Goal: Information Seeking & Learning: Learn about a topic

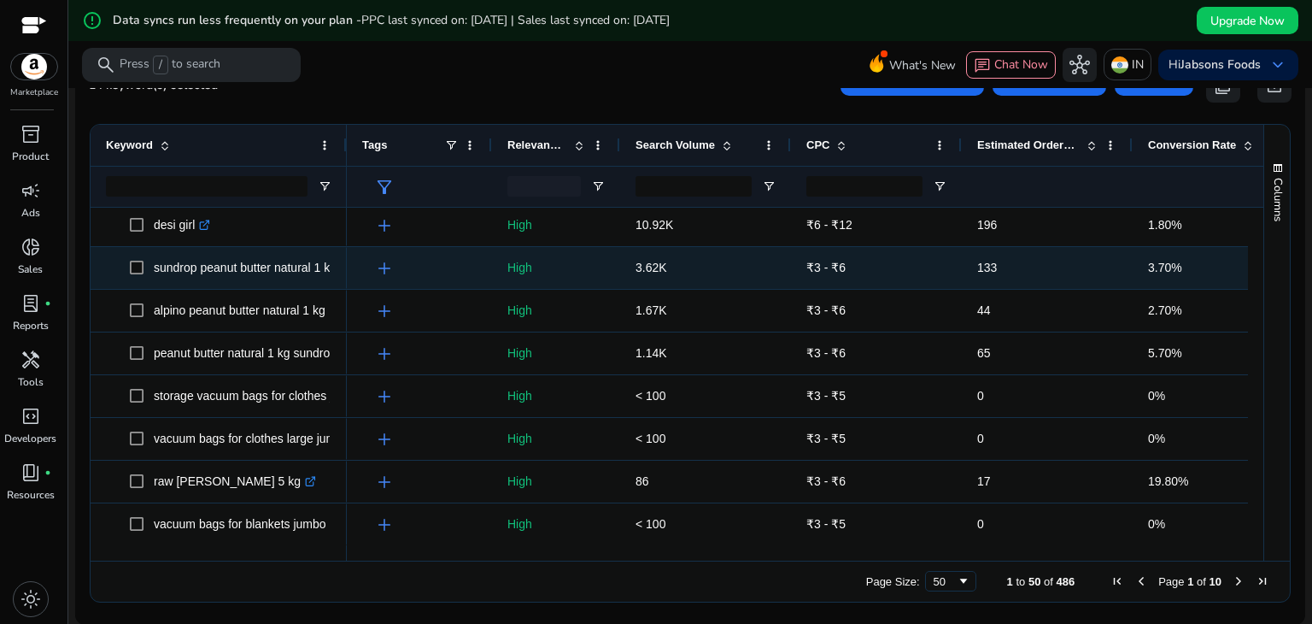
scroll to position [1660, 0]
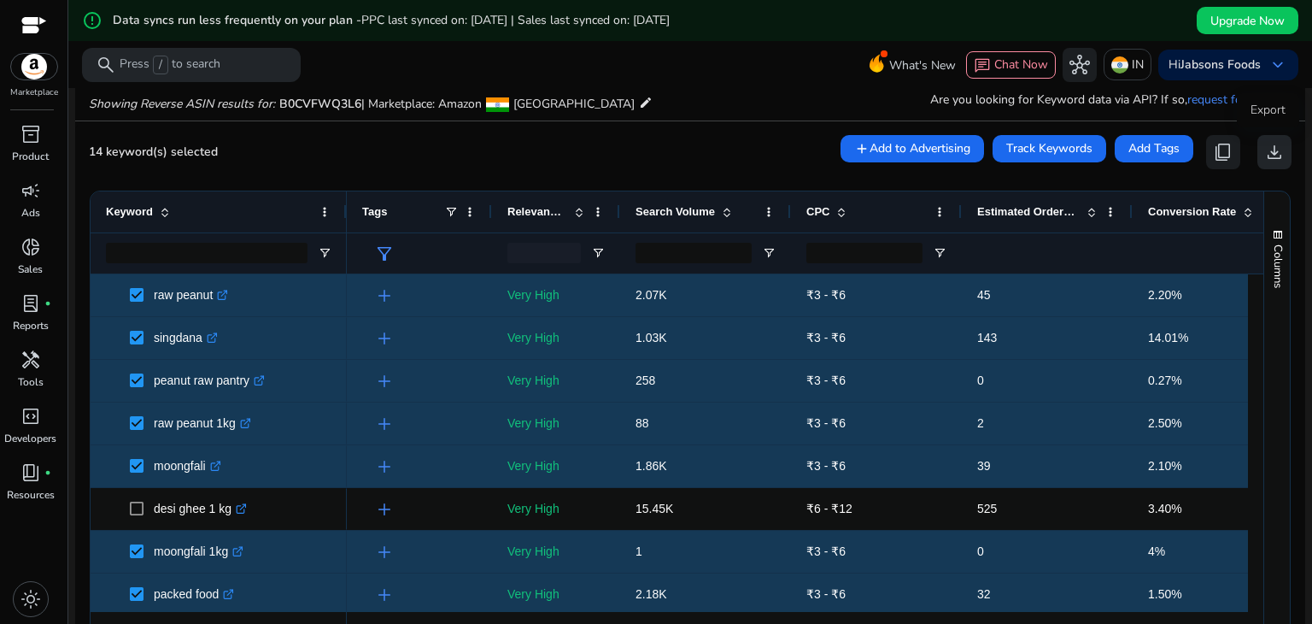
click at [1265, 156] on span "download" at bounding box center [1275, 152] width 21 height 21
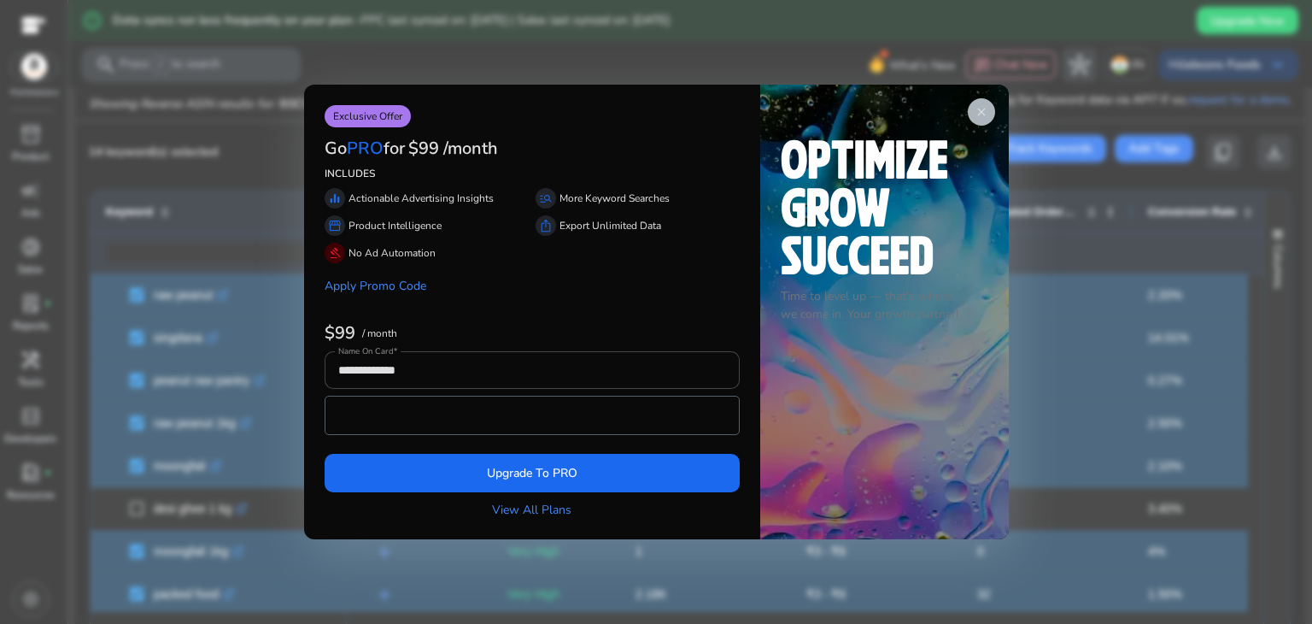
click at [986, 110] on span "close" at bounding box center [982, 112] width 14 height 14
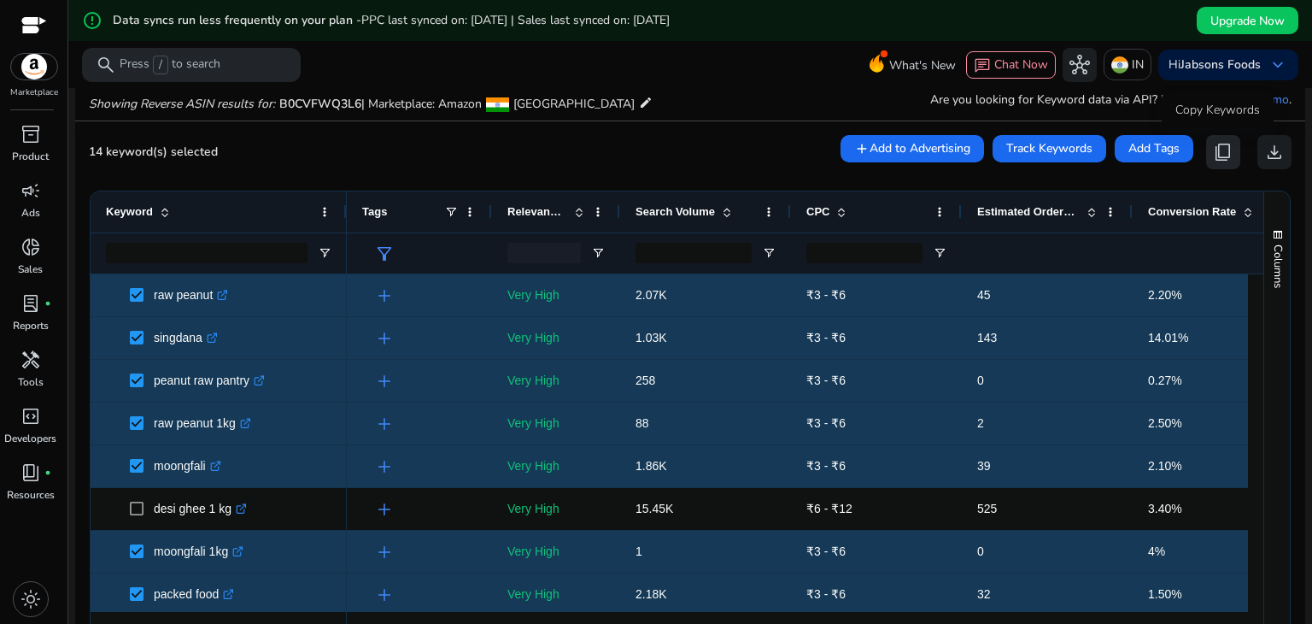
click at [1223, 148] on span "content_copy" at bounding box center [1223, 152] width 21 height 21
click at [1217, 154] on span "content_copy" at bounding box center [1223, 152] width 21 height 21
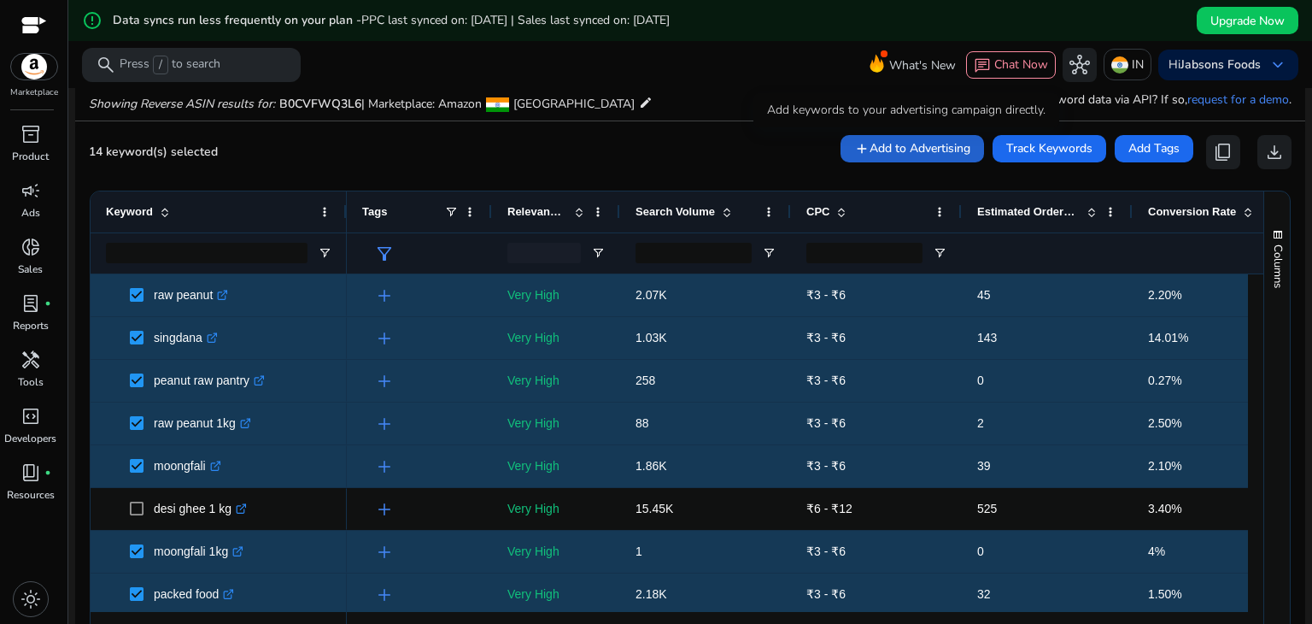
scroll to position [0, 0]
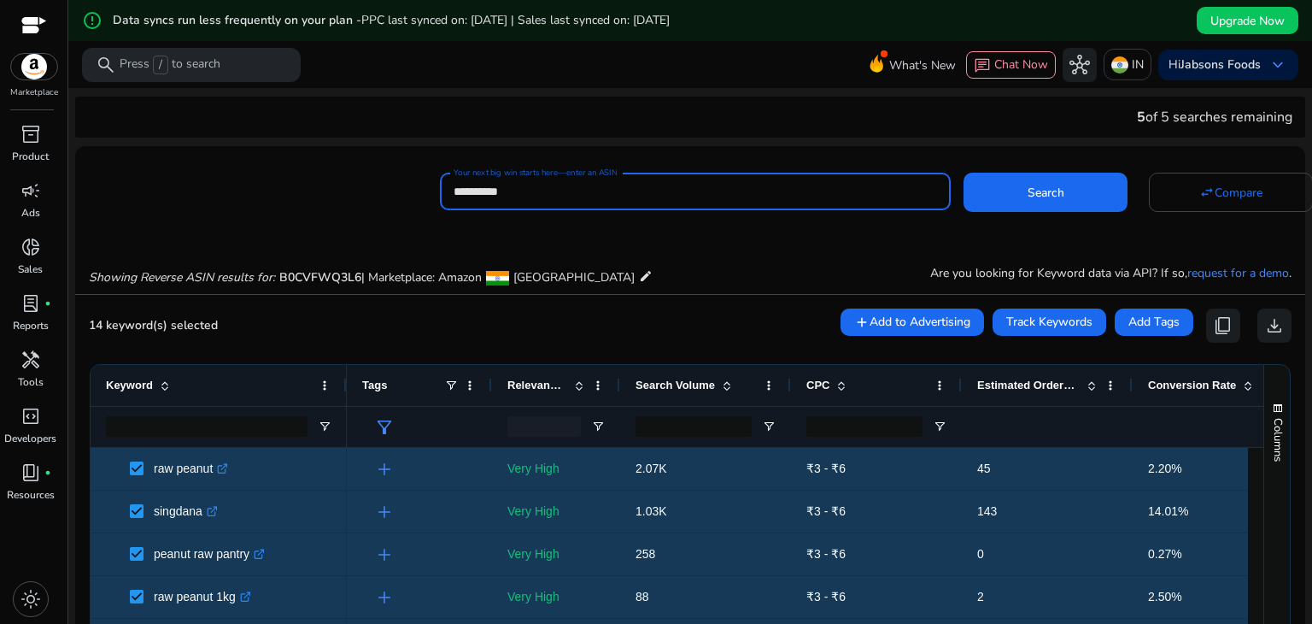
click at [707, 189] on input "**********" at bounding box center [696, 191] width 484 height 19
paste input
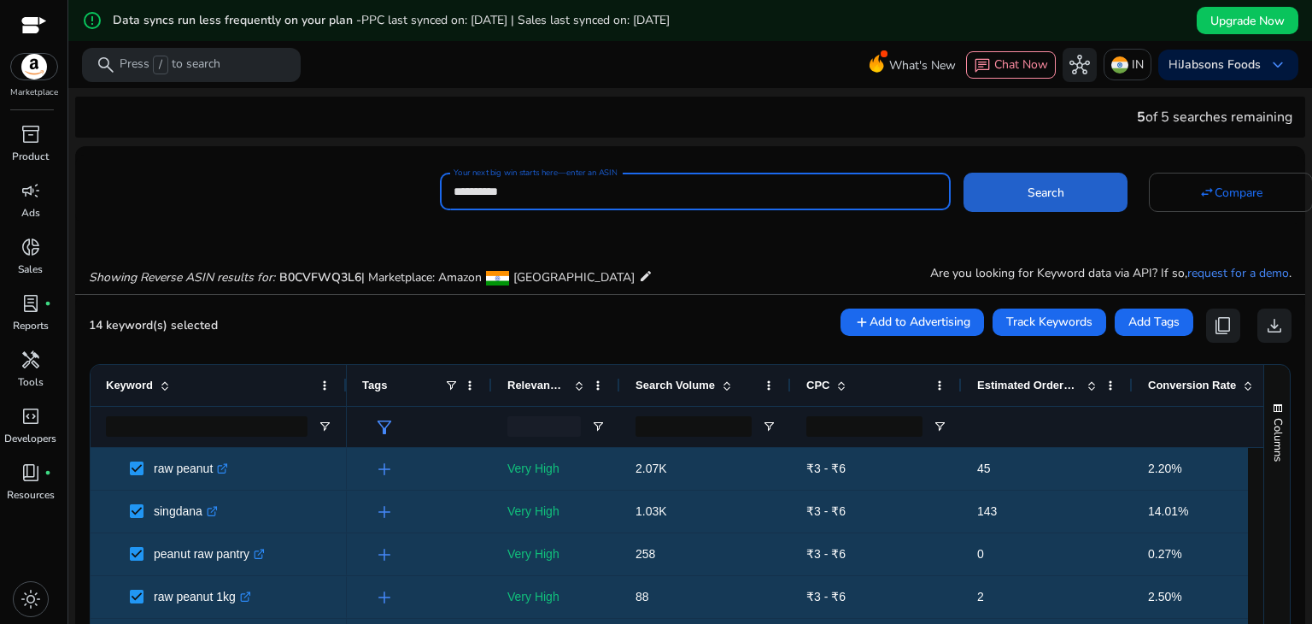
type input "**********"
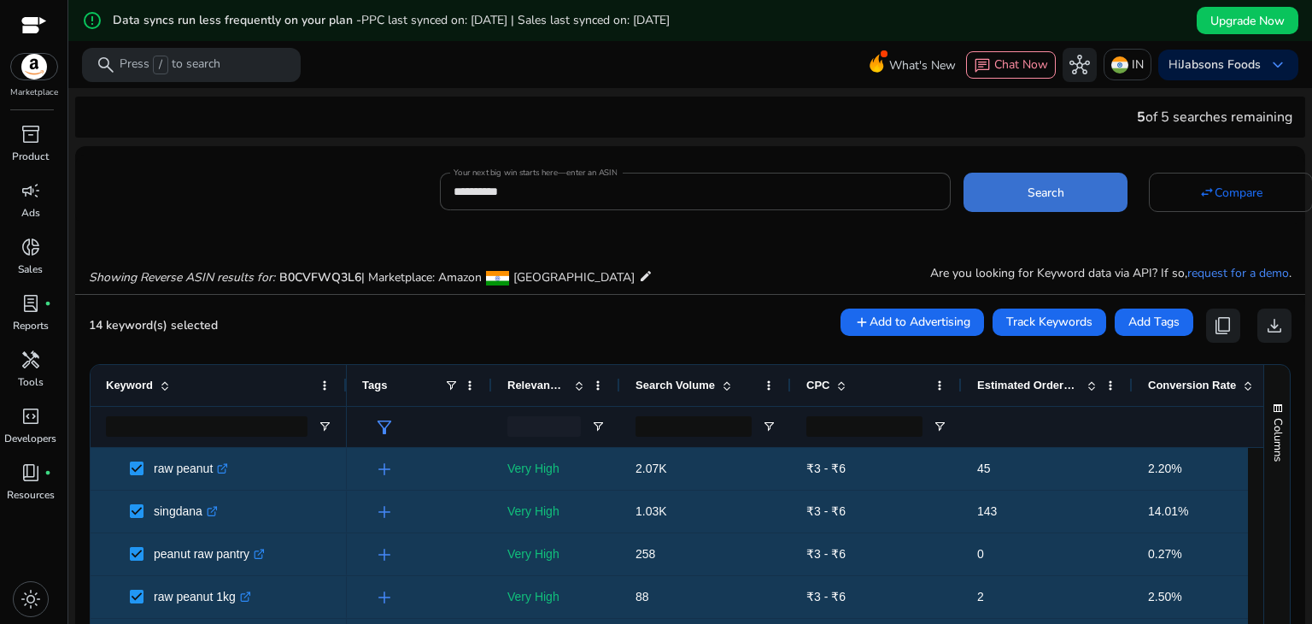
click at [1067, 207] on span at bounding box center [1046, 192] width 164 height 41
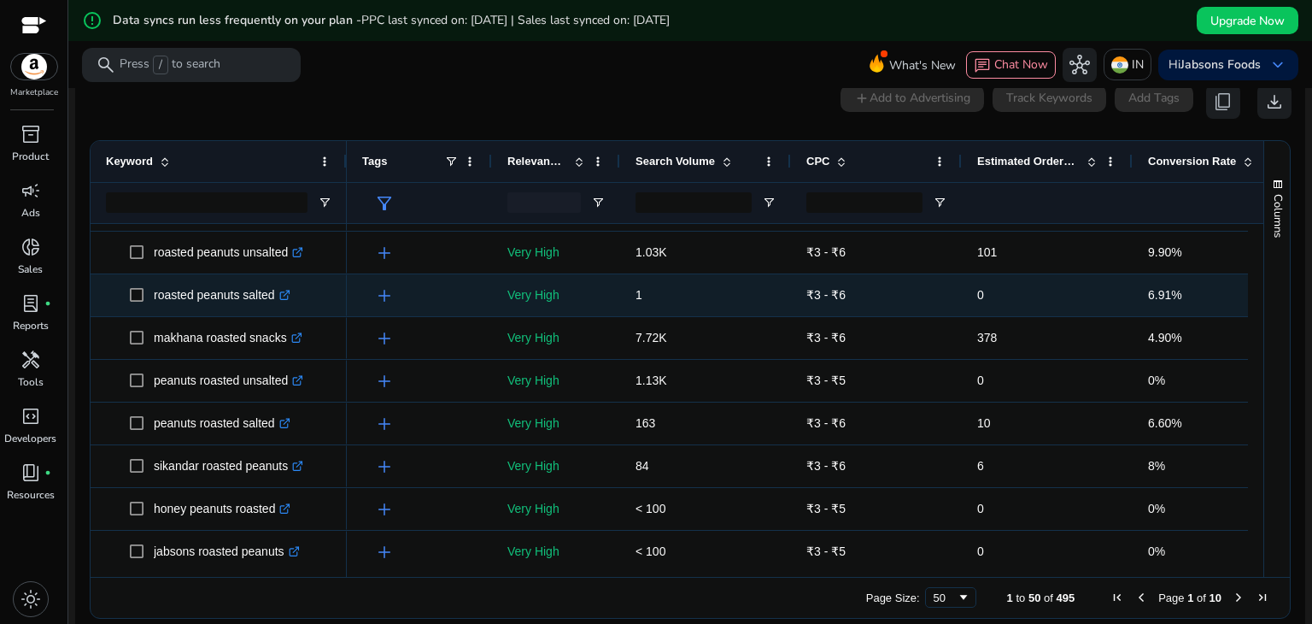
scroll to position [157, 0]
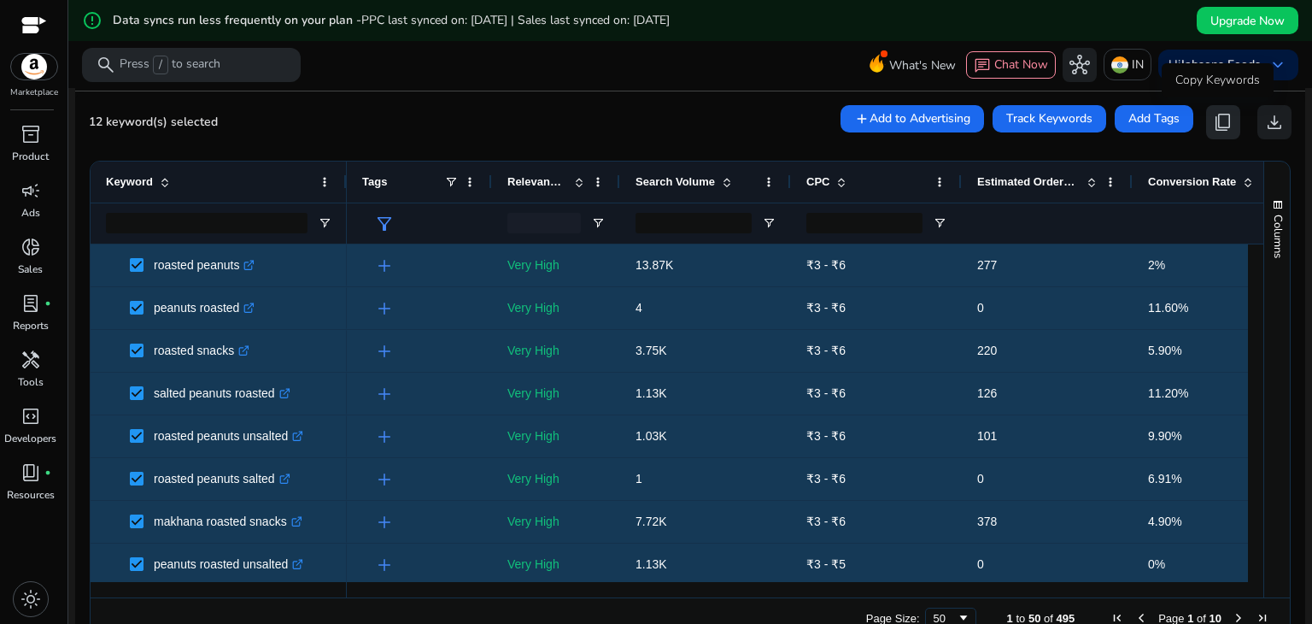
click at [1214, 127] on span "content_copy" at bounding box center [1223, 122] width 21 height 21
click at [1213, 127] on span "content_copy" at bounding box center [1223, 122] width 21 height 21
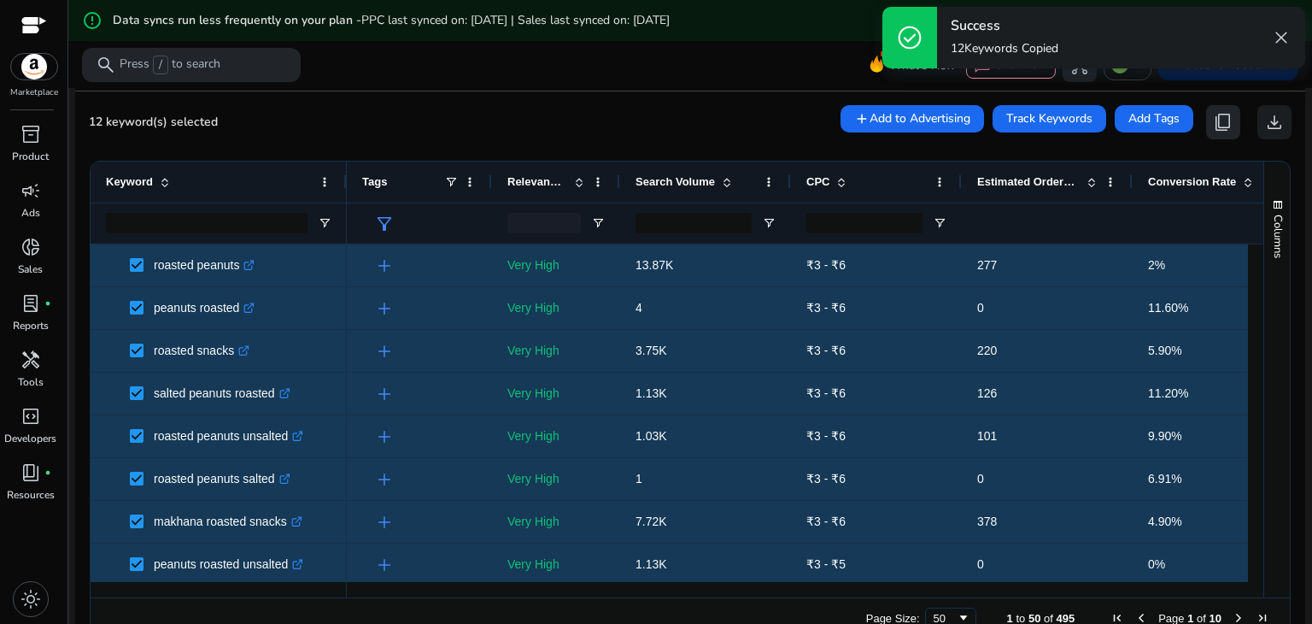
click at [1215, 118] on span "content_copy" at bounding box center [1223, 122] width 21 height 21
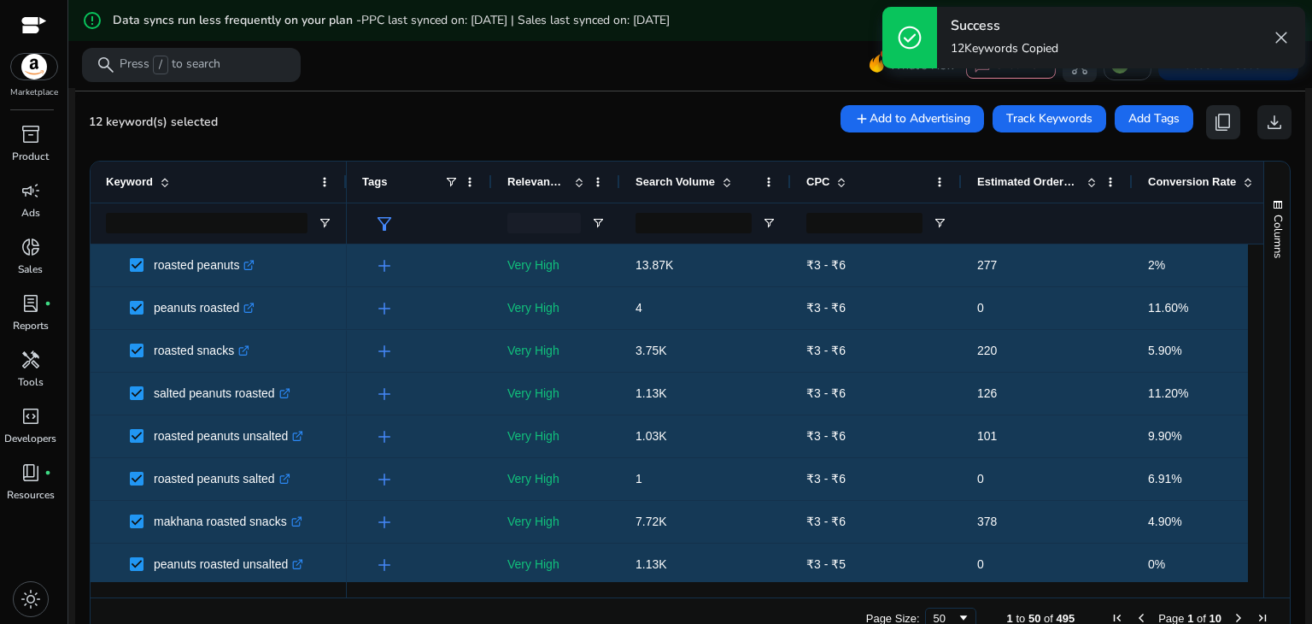
click at [1215, 118] on span "content_copy" at bounding box center [1223, 122] width 21 height 21
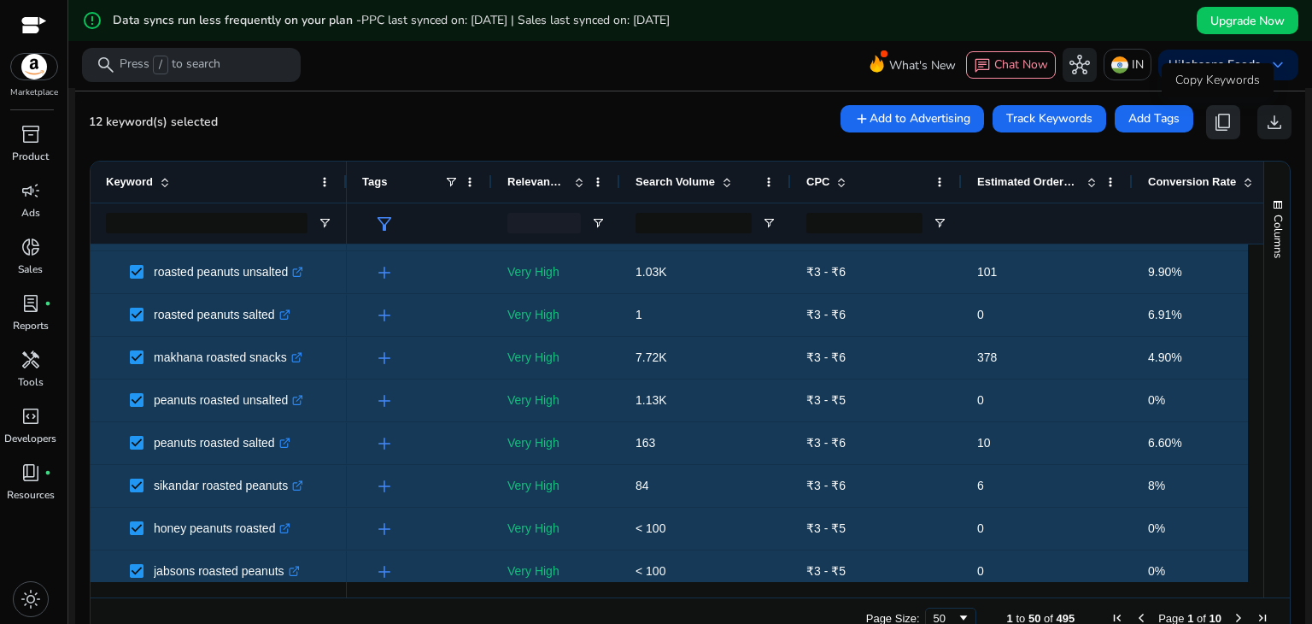
click at [1220, 122] on span "content_copy" at bounding box center [1223, 122] width 21 height 21
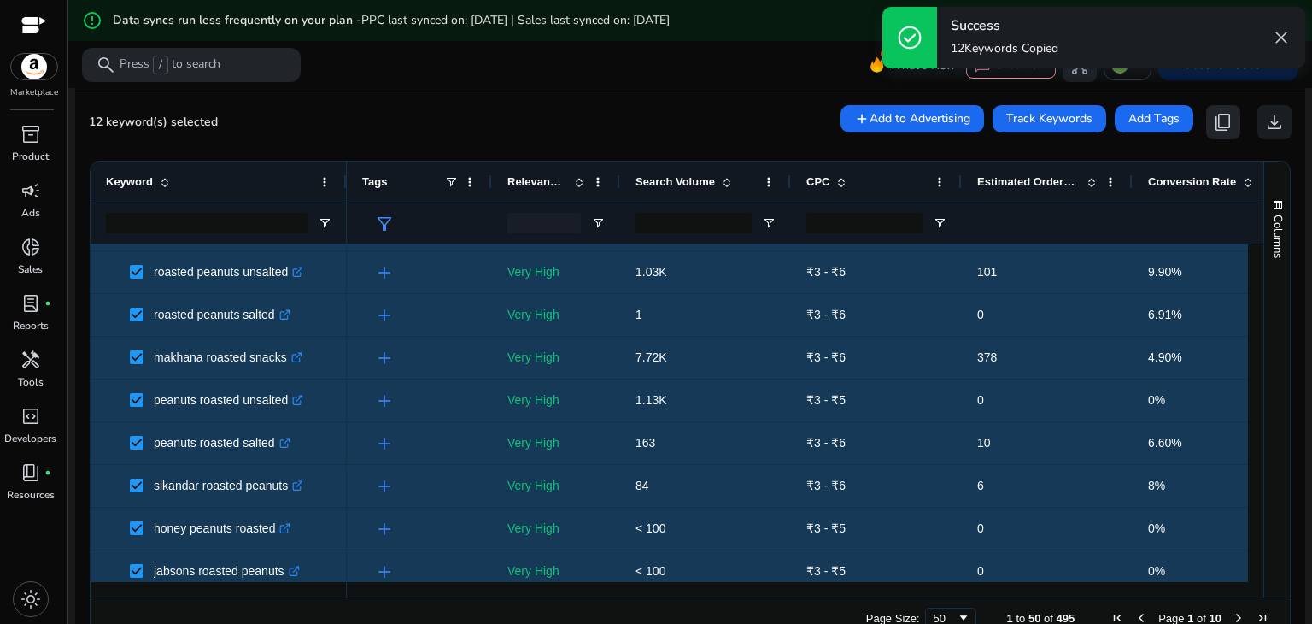
click at [1220, 122] on span "content_copy" at bounding box center [1223, 122] width 21 height 21
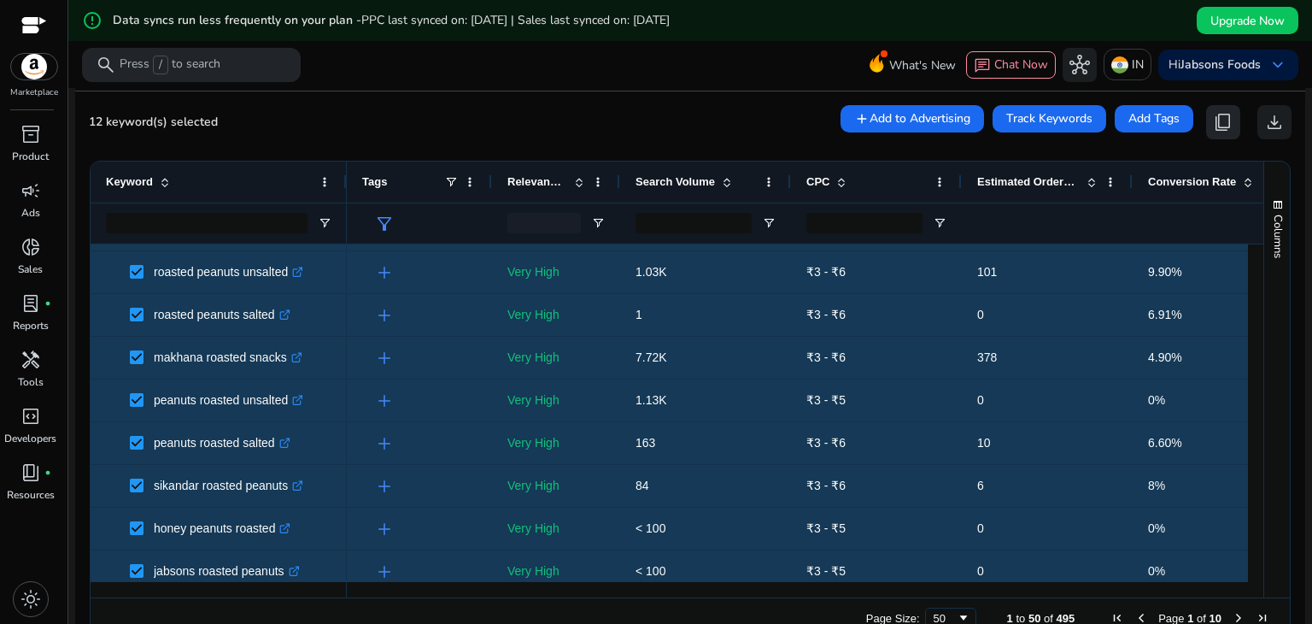
click at [1220, 122] on span "content_copy" at bounding box center [1223, 122] width 21 height 21
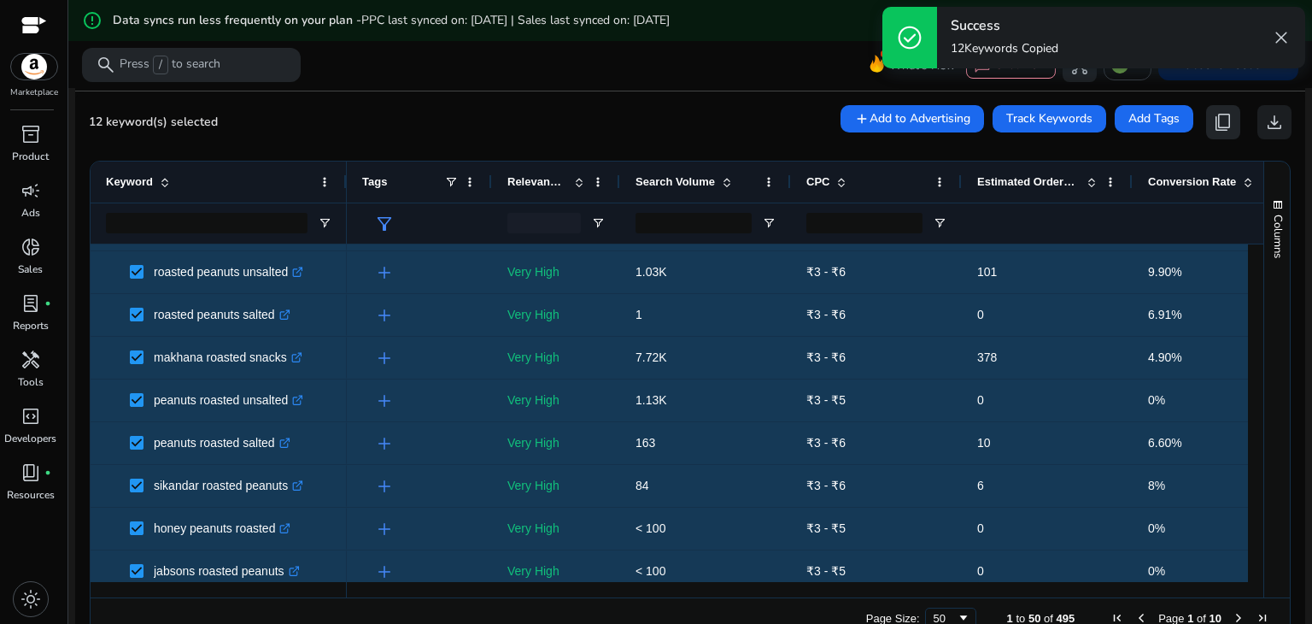
click at [1220, 122] on span "content_copy" at bounding box center [1223, 122] width 21 height 21
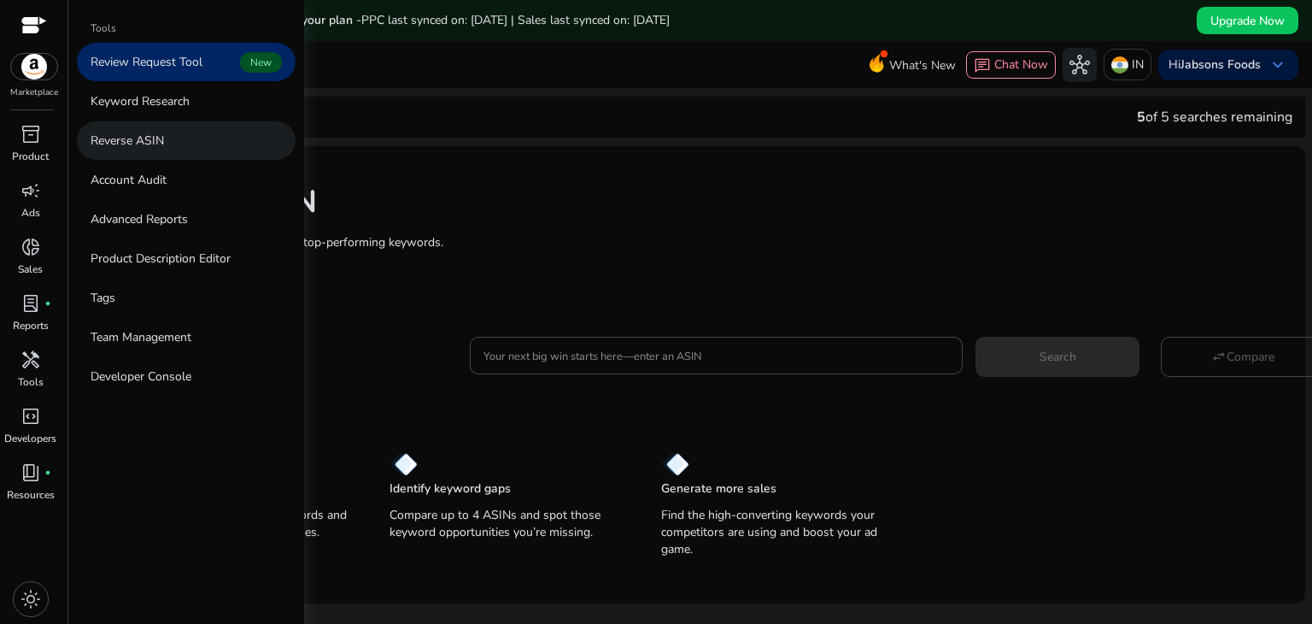
click at [166, 145] on link "Reverse ASIN" at bounding box center [186, 140] width 219 height 38
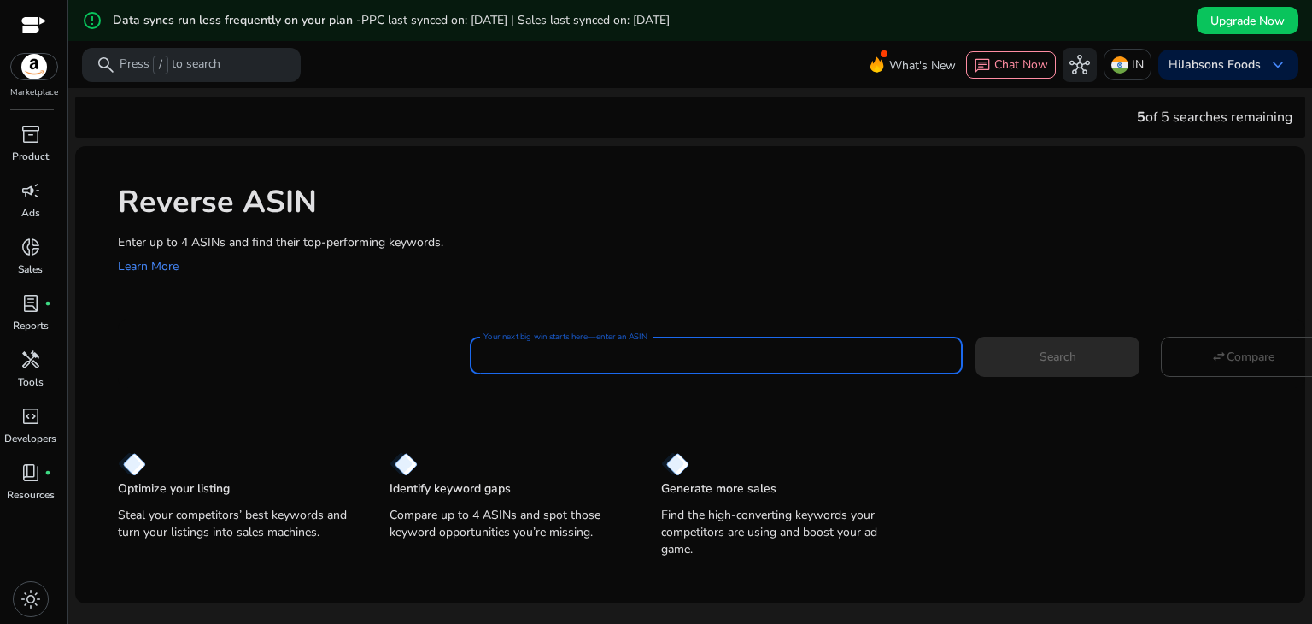
click at [531, 356] on input "Your next big win starts here—enter an ASIN" at bounding box center [717, 355] width 466 height 19
paste input "**********"
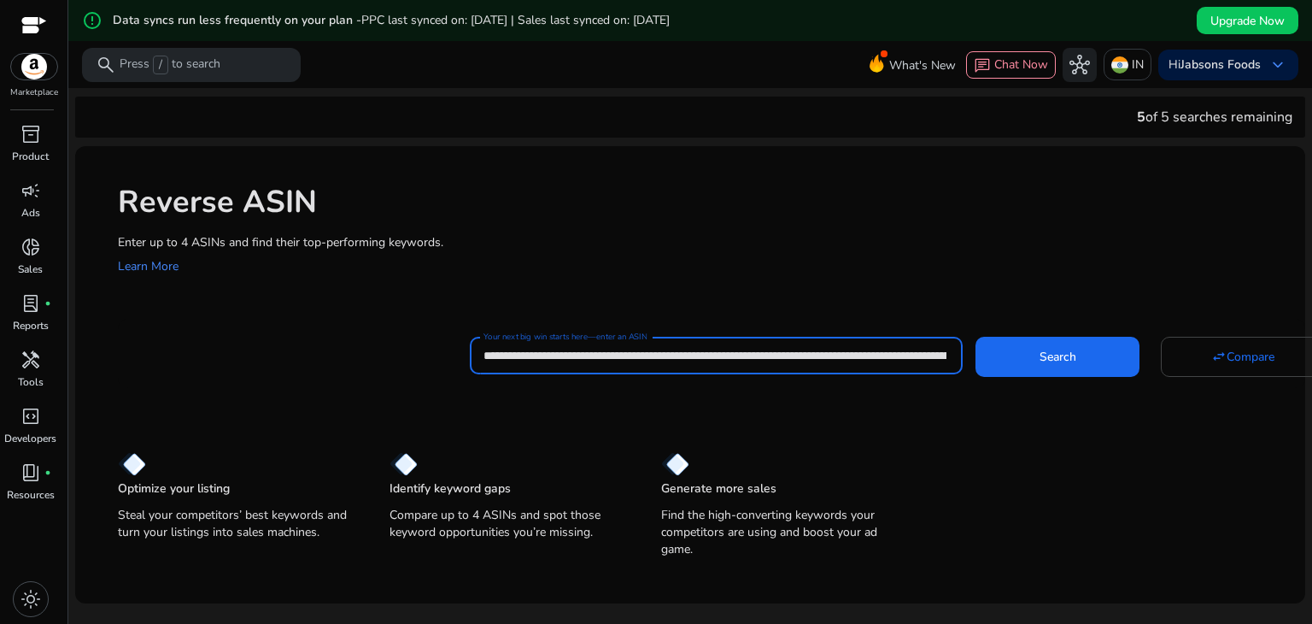
click at [706, 352] on input "**********" at bounding box center [715, 355] width 463 height 19
paste input
type input "**********"
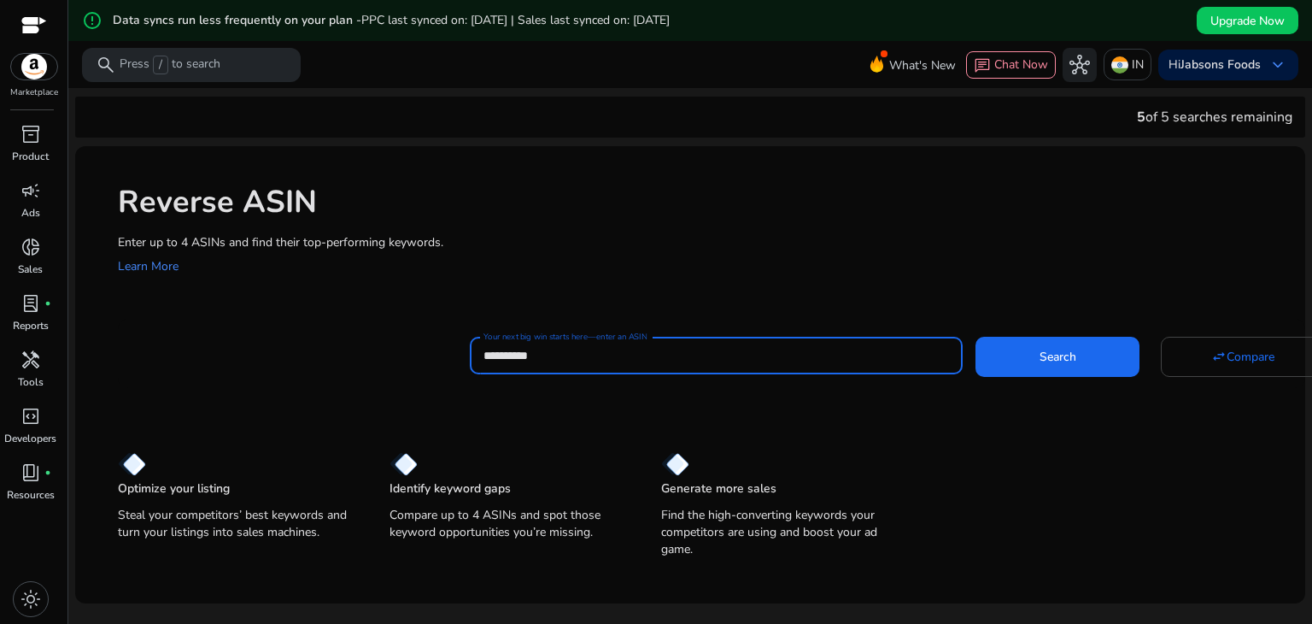
click at [976, 337] on button "Search" at bounding box center [1058, 356] width 164 height 39
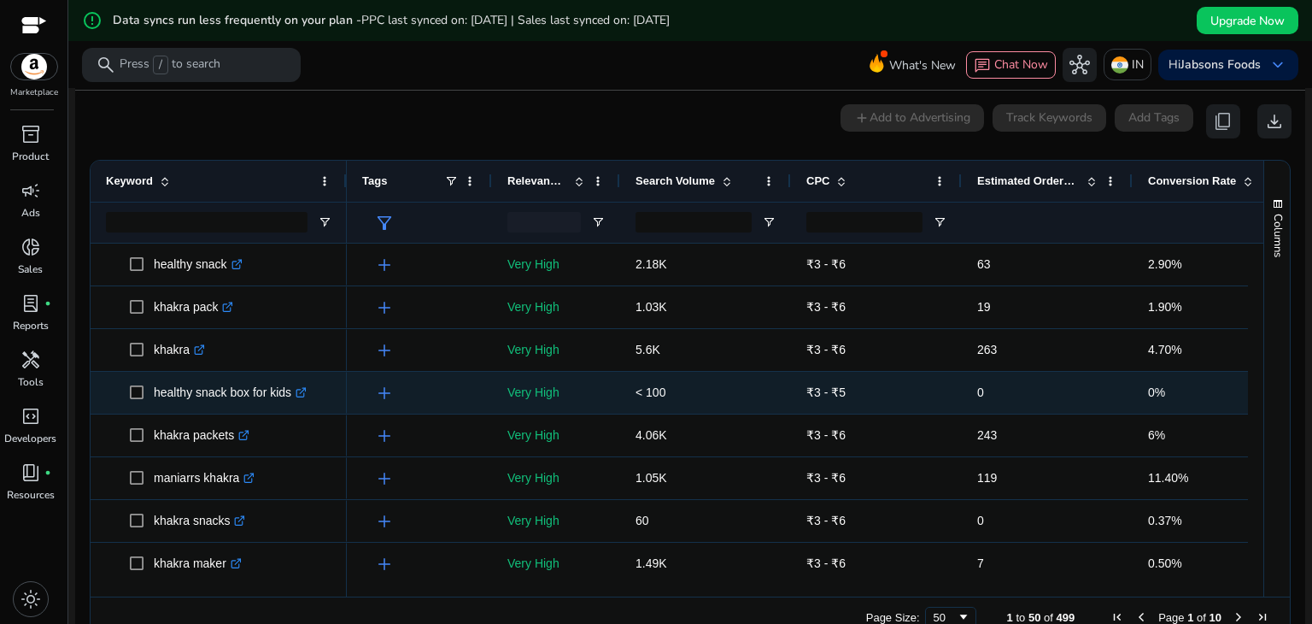
scroll to position [205, 0]
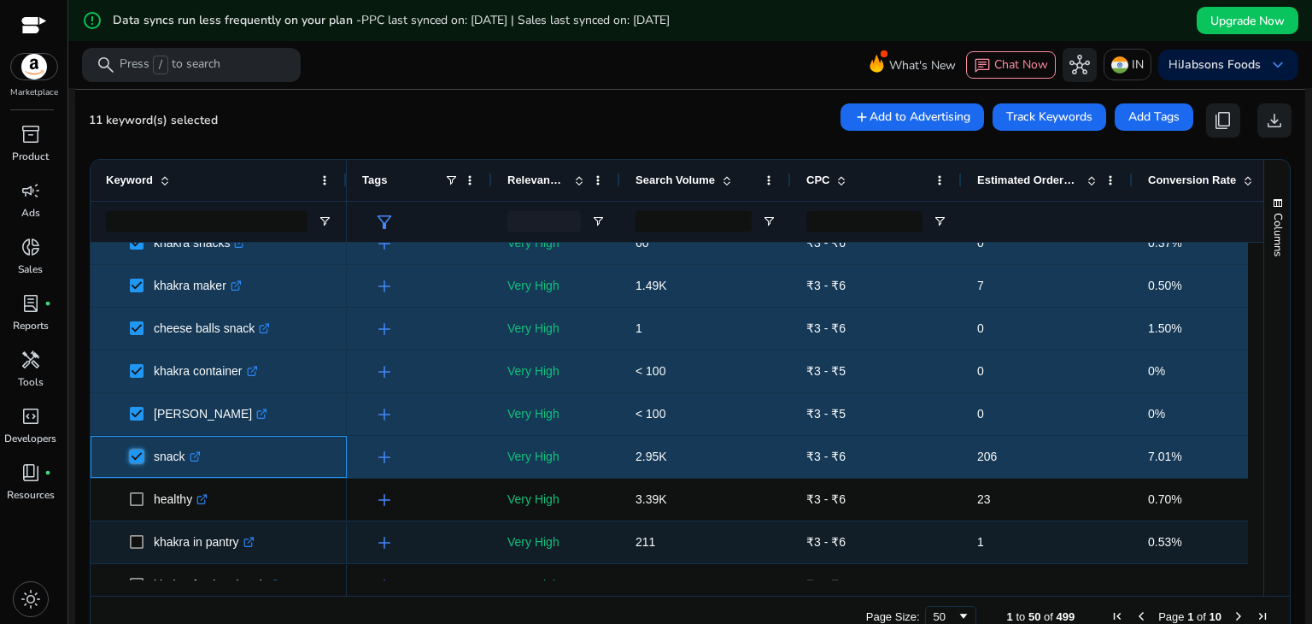
scroll to position [277, 0]
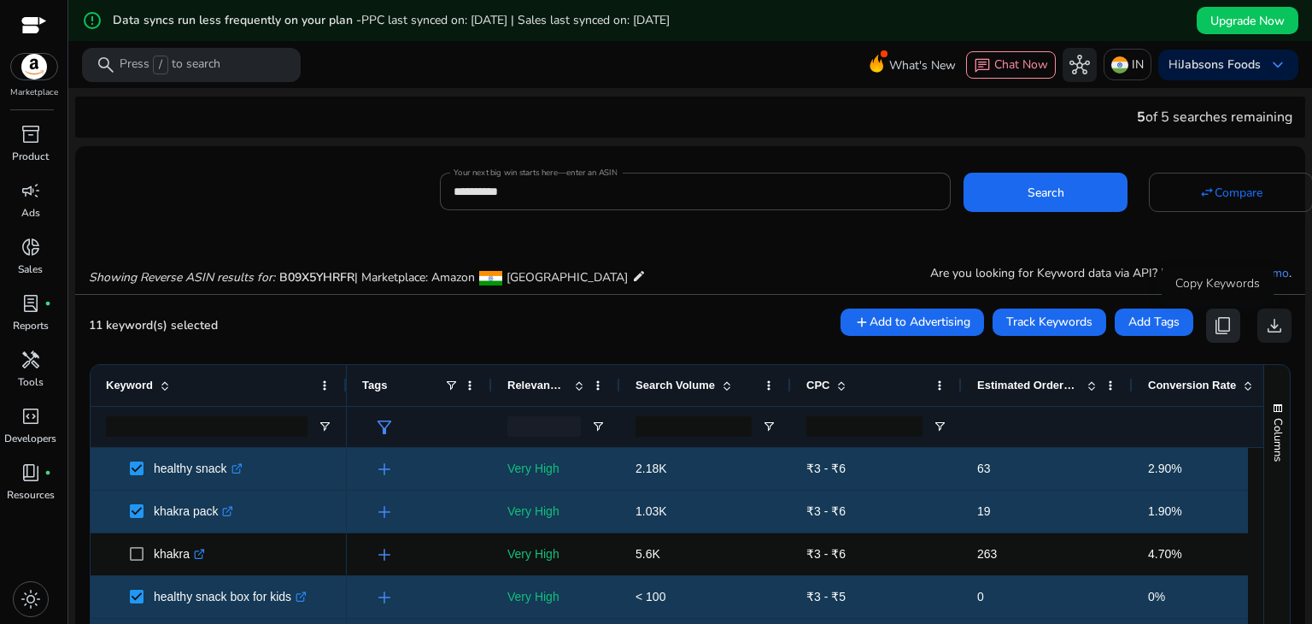
click at [1229, 321] on button "content_copy" at bounding box center [1223, 325] width 34 height 34
click at [1219, 326] on span "content_copy" at bounding box center [1223, 325] width 21 height 21
